Goal: Task Accomplishment & Management: Use online tool/utility

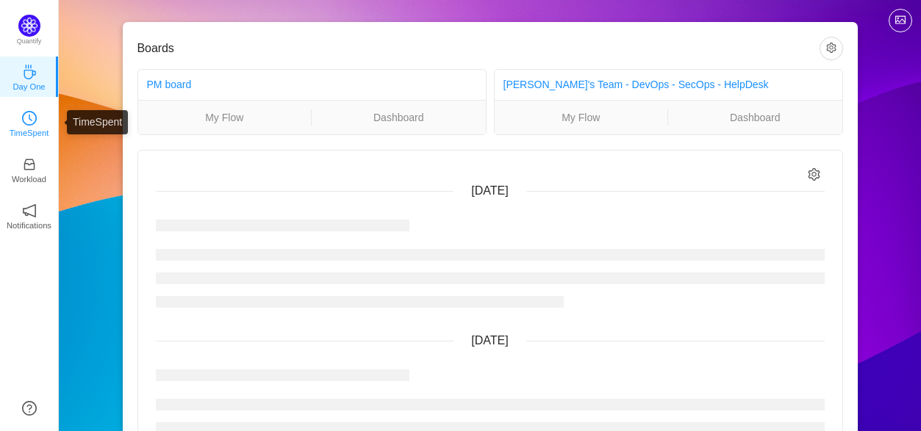
click at [37, 122] on link "TimeSpent" at bounding box center [29, 122] width 15 height 15
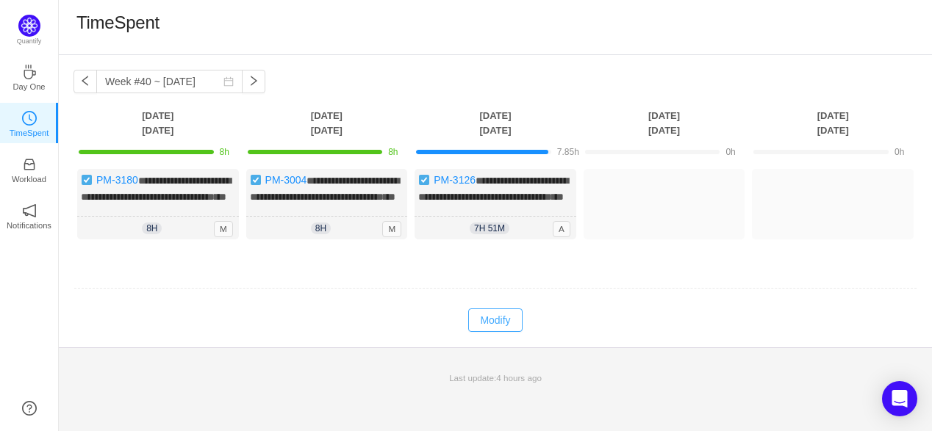
click at [489, 332] on button "Modify" at bounding box center [495, 321] width 54 height 24
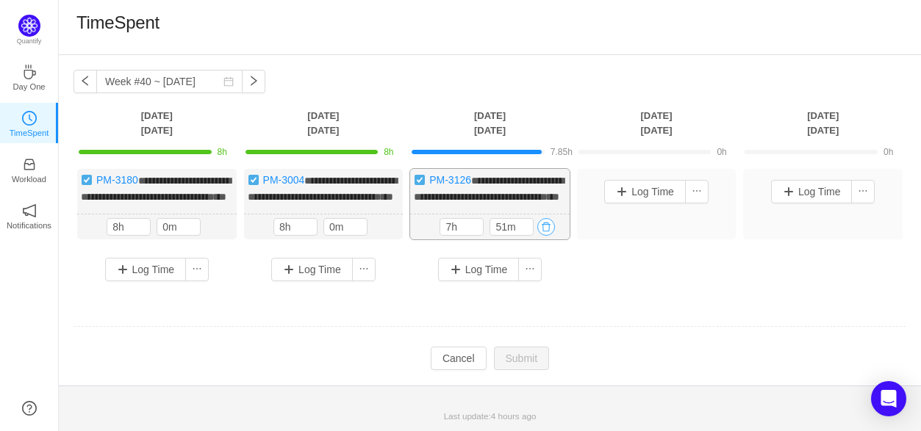
click at [551, 236] on button "button" at bounding box center [546, 227] width 18 height 18
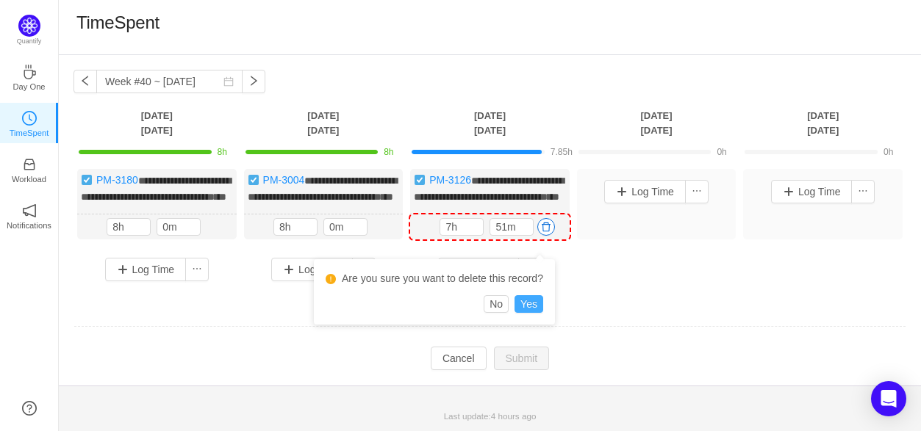
click at [531, 309] on button "Yes" at bounding box center [529, 304] width 29 height 18
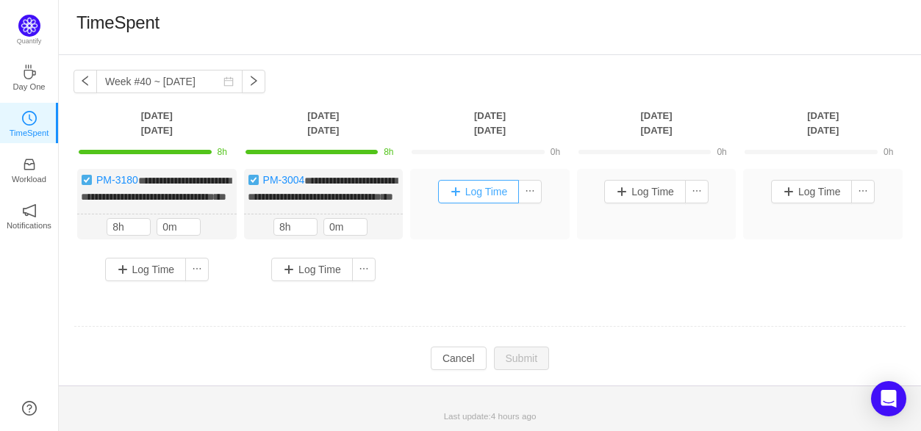
click at [495, 196] on button "Log Time" at bounding box center [479, 192] width 82 height 24
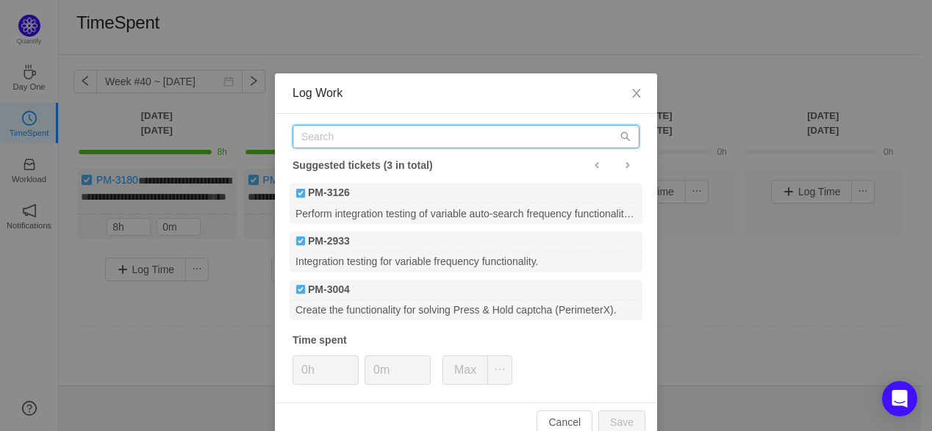
click at [375, 138] on input "text" at bounding box center [466, 137] width 347 height 24
type input "PM-3004"
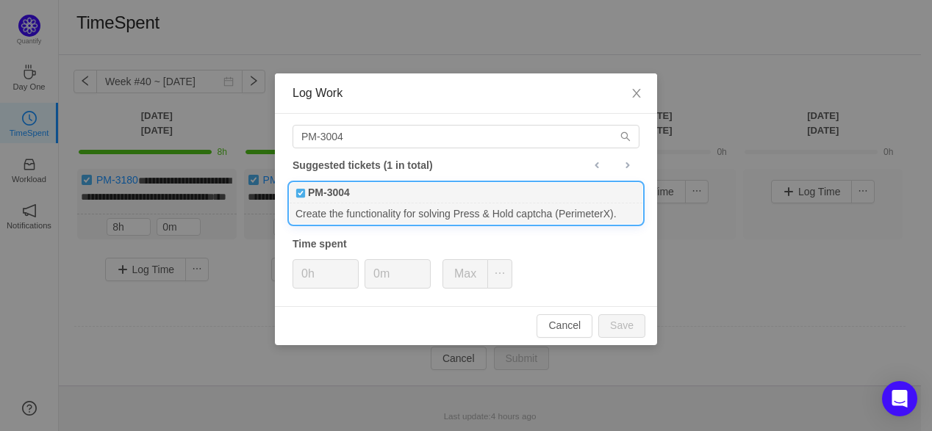
click at [370, 202] on div "PM-3004" at bounding box center [466, 193] width 353 height 21
click at [475, 279] on button "Max" at bounding box center [465, 273] width 46 height 29
click at [632, 323] on button "Save" at bounding box center [621, 327] width 47 height 24
type input "0h"
